Goal: Entertainment & Leisure: Consume media (video, audio)

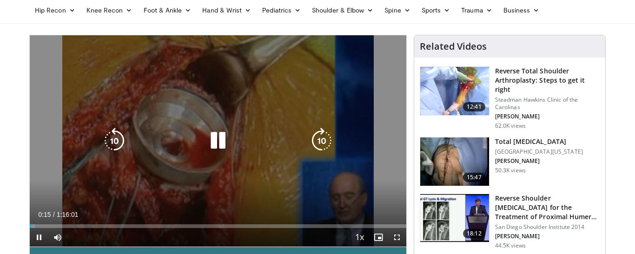
scroll to position [71, 0]
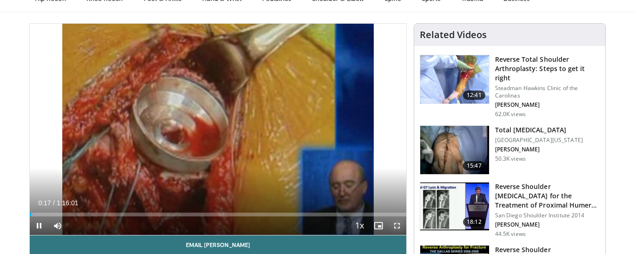
click at [396, 227] on span "Video Player" at bounding box center [397, 226] width 19 height 19
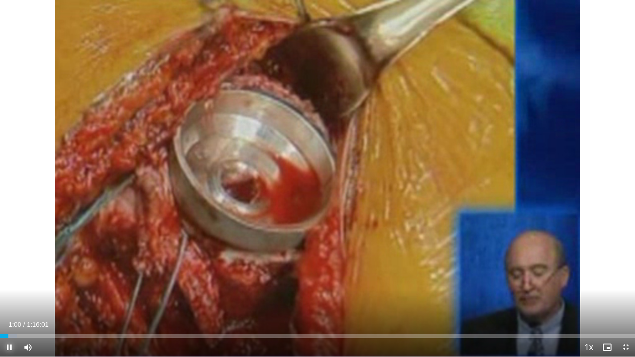
click at [6, 254] on span "Video Player" at bounding box center [9, 347] width 19 height 19
click at [48, 125] on div "10 seconds Tap to unmute" at bounding box center [317, 178] width 635 height 357
click at [18, 254] on span "Video Player" at bounding box center [9, 347] width 19 height 19
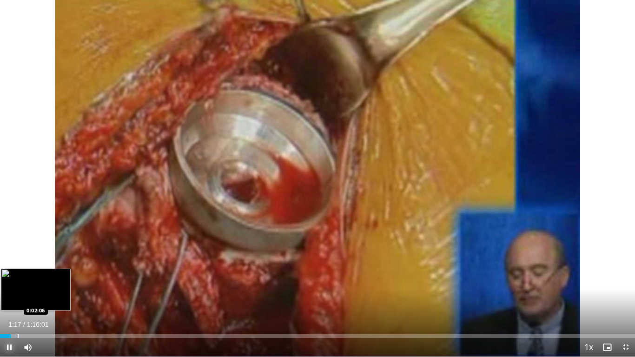
click at [18, 254] on div "Progress Bar" at bounding box center [18, 336] width 1 height 4
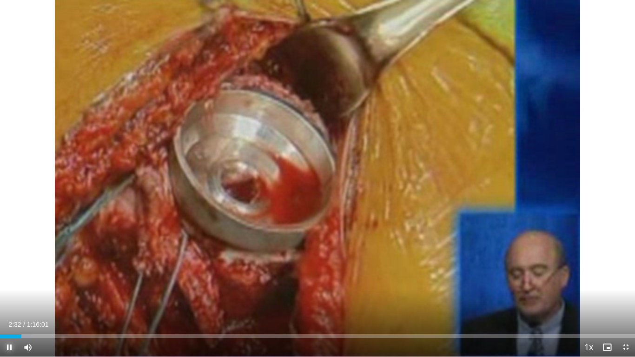
click at [14, 254] on span "Video Player" at bounding box center [9, 347] width 19 height 19
click at [8, 254] on span "Video Player" at bounding box center [9, 347] width 19 height 19
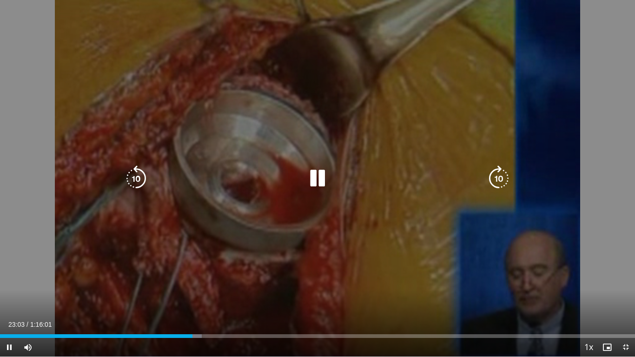
click at [414, 55] on div "10 seconds Tap to unmute" at bounding box center [317, 178] width 635 height 357
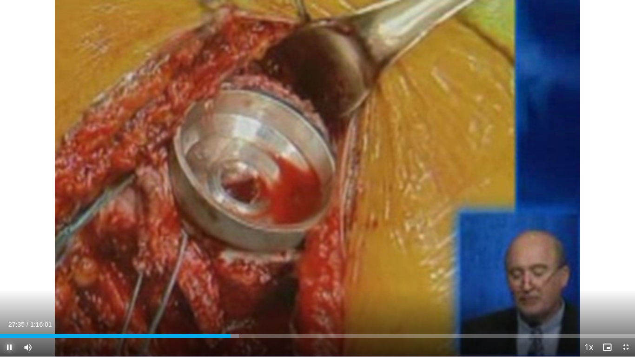
click at [9, 254] on span "Video Player" at bounding box center [9, 347] width 19 height 19
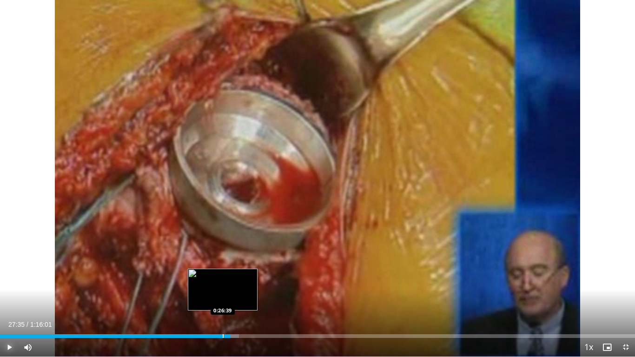
click at [223, 254] on div "Progress Bar" at bounding box center [223, 336] width 1 height 4
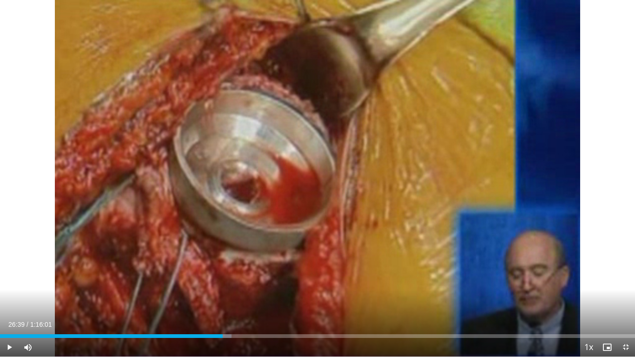
click at [200, 254] on div "Current Time 26:39 / Duration 1:16:01" at bounding box center [317, 324] width 635 height 8
click at [209, 254] on div "Current Time 26:39 / Duration 1:16:01 Play Skip Backward Skip Forward Mute Load…" at bounding box center [317, 347] width 635 height 19
click at [212, 254] on div "Progress Bar" at bounding box center [212, 336] width 1 height 4
click at [8, 254] on span "Video Player" at bounding box center [9, 347] width 19 height 19
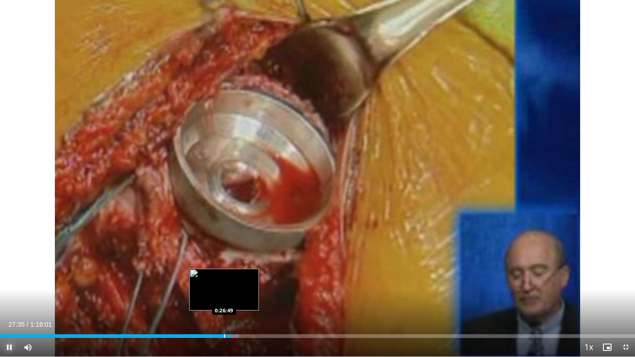
click at [224, 254] on div "Progress Bar" at bounding box center [224, 336] width 1 height 4
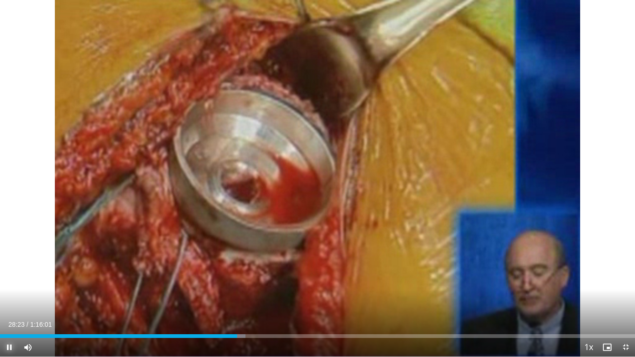
click at [7, 254] on span "Video Player" at bounding box center [9, 347] width 19 height 19
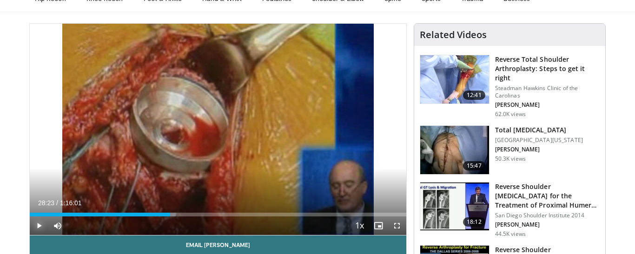
click at [41, 225] on span "Video Player" at bounding box center [39, 226] width 19 height 19
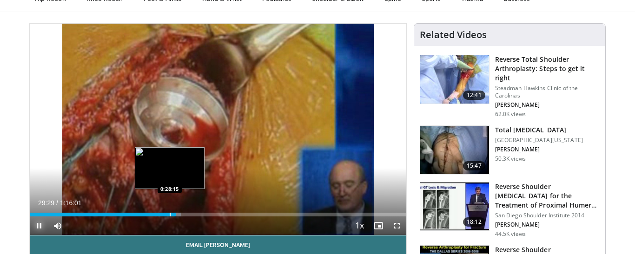
click at [169, 211] on div "Loaded : 40.16% 0:29:29 0:28:15" at bounding box center [218, 212] width 377 height 9
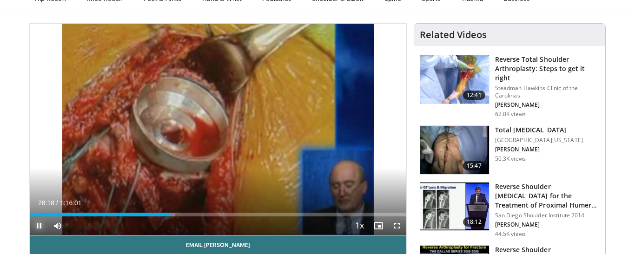
click at [38, 225] on span "Video Player" at bounding box center [39, 226] width 19 height 19
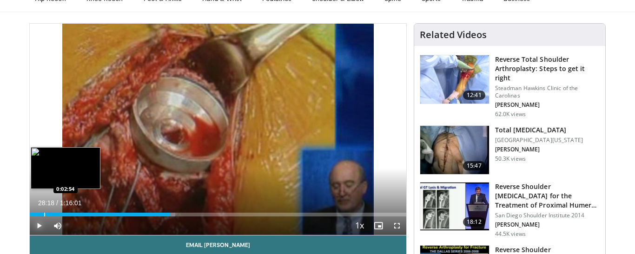
click at [44, 210] on div "Loaded : 38.62% 0:28:18 0:02:54" at bounding box center [218, 212] width 377 height 9
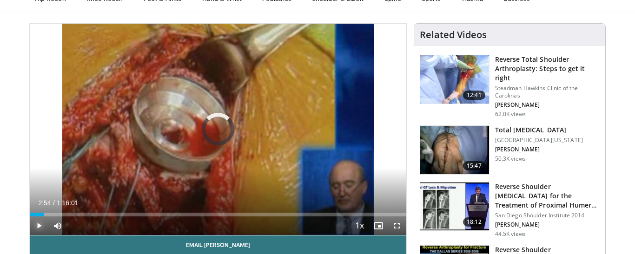
click at [39, 225] on span "Video Player" at bounding box center [39, 226] width 19 height 19
click at [129, 218] on div "Current Time 2:58 / Duration 1:16:01 Pause Skip Backward Skip Forward Mute Load…" at bounding box center [218, 226] width 377 height 19
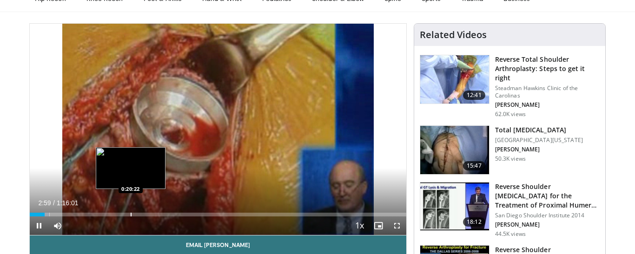
click at [131, 213] on div "Progress Bar" at bounding box center [131, 215] width 1 height 4
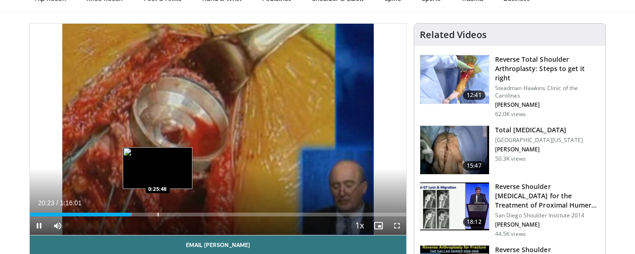
click at [158, 213] on div "Progress Bar" at bounding box center [158, 215] width 1 height 4
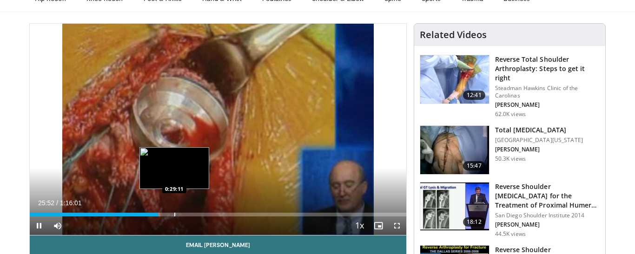
click at [174, 215] on div "Progress Bar" at bounding box center [174, 215] width 1 height 4
click at [171, 215] on div "Progress Bar" at bounding box center [171, 215] width 1 height 4
click at [164, 213] on div "Progress Bar" at bounding box center [164, 215] width 1 height 4
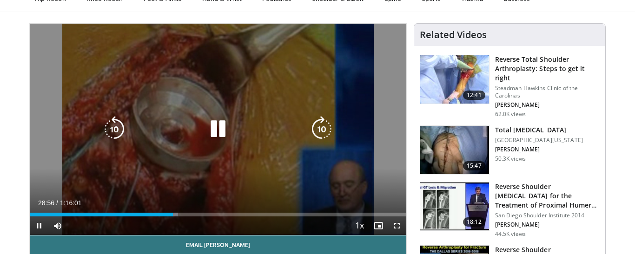
scroll to position [73, 0]
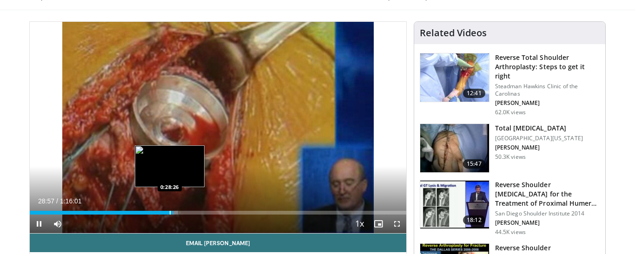
click at [170, 212] on div "Progress Bar" at bounding box center [170, 213] width 1 height 4
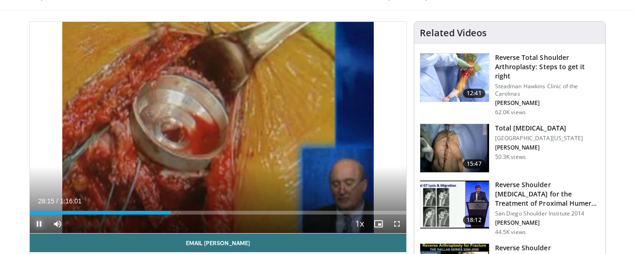
click at [40, 224] on span "Video Player" at bounding box center [39, 224] width 19 height 19
click at [39, 225] on span "Video Player" at bounding box center [39, 224] width 19 height 19
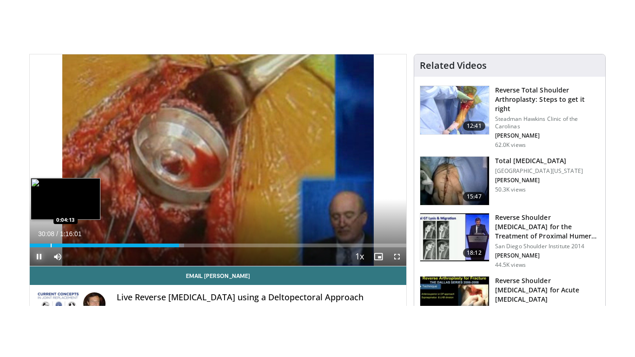
scroll to position [92, 0]
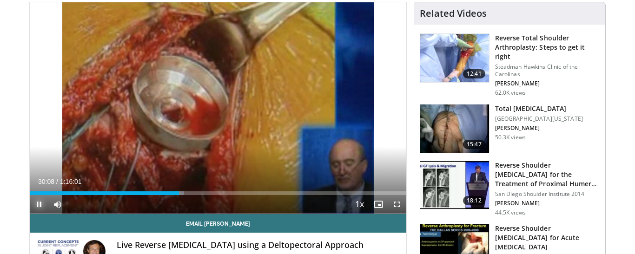
click at [41, 205] on span "Video Player" at bounding box center [39, 204] width 19 height 19
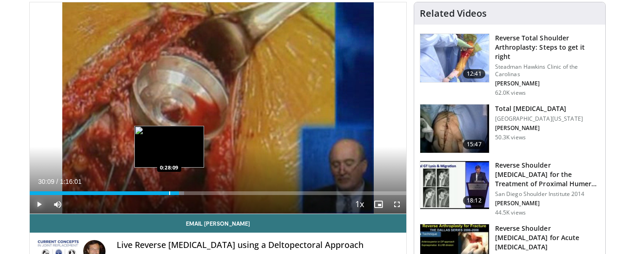
click at [169, 193] on div "Progress Bar" at bounding box center [169, 194] width 1 height 4
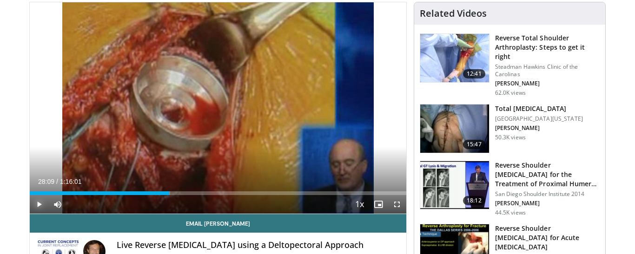
click at [36, 204] on span "Video Player" at bounding box center [39, 204] width 19 height 19
click at [396, 207] on span "Video Player" at bounding box center [397, 204] width 19 height 19
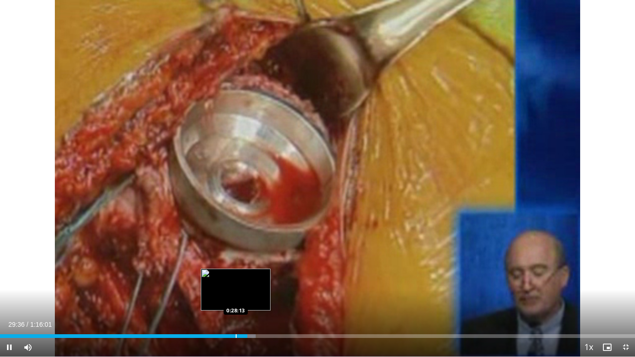
click at [236, 254] on div "Progress Bar" at bounding box center [236, 336] width 1 height 4
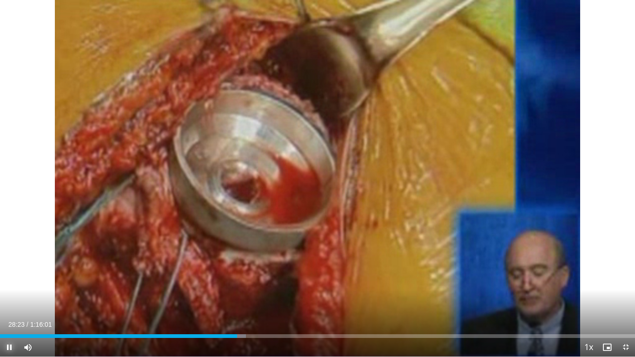
click at [6, 254] on span "Video Player" at bounding box center [9, 347] width 19 height 19
click at [10, 254] on span "Video Player" at bounding box center [9, 347] width 19 height 19
click at [13, 254] on span "Video Player" at bounding box center [9, 347] width 19 height 19
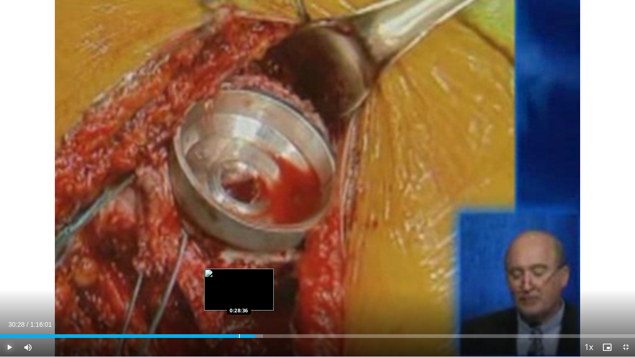
click at [239, 254] on div "Progress Bar" at bounding box center [239, 336] width 1 height 4
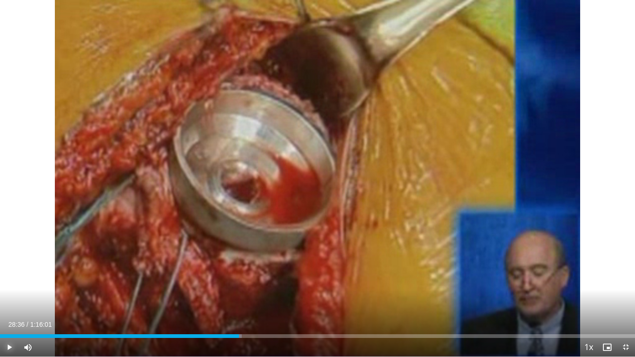
click at [7, 254] on span "Video Player" at bounding box center [9, 347] width 19 height 19
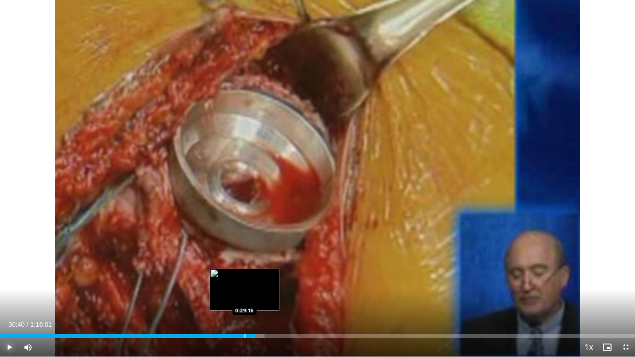
click at [245, 254] on div "Progress Bar" at bounding box center [245, 336] width 1 height 4
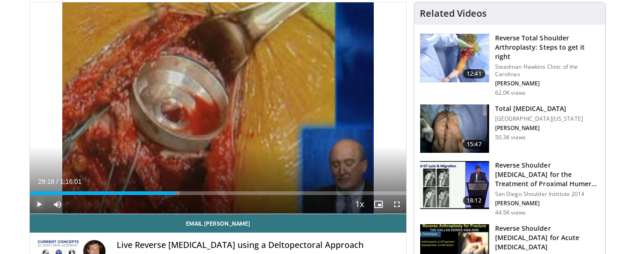
click at [40, 205] on span "Video Player" at bounding box center [39, 204] width 19 height 19
click at [42, 206] on span "Video Player" at bounding box center [39, 204] width 19 height 19
click at [40, 205] on span "Video Player" at bounding box center [39, 204] width 19 height 19
click at [42, 204] on span "Video Player" at bounding box center [39, 204] width 19 height 19
click at [39, 203] on span "Video Player" at bounding box center [39, 204] width 19 height 19
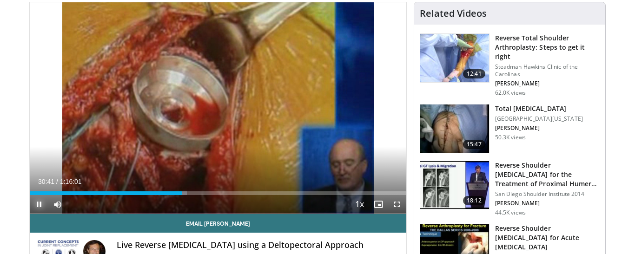
click at [35, 202] on span "Video Player" at bounding box center [39, 204] width 19 height 19
click at [42, 201] on span "Video Player" at bounding box center [39, 204] width 19 height 19
click at [40, 204] on span "Video Player" at bounding box center [39, 204] width 19 height 19
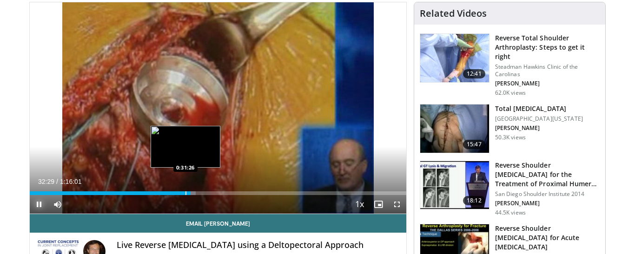
click at [186, 193] on div "Progress Bar" at bounding box center [186, 194] width 1 height 4
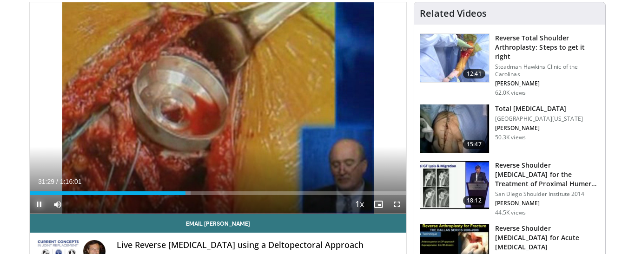
click at [40, 207] on span "Video Player" at bounding box center [39, 204] width 19 height 19
click at [40, 202] on span "Video Player" at bounding box center [39, 204] width 19 height 19
click at [393, 204] on span "Video Player" at bounding box center [397, 204] width 19 height 19
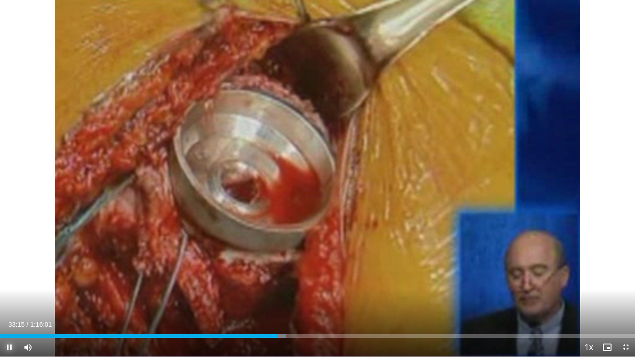
click at [15, 254] on span "Video Player" at bounding box center [9, 347] width 19 height 19
